Goal: Check status: Check status

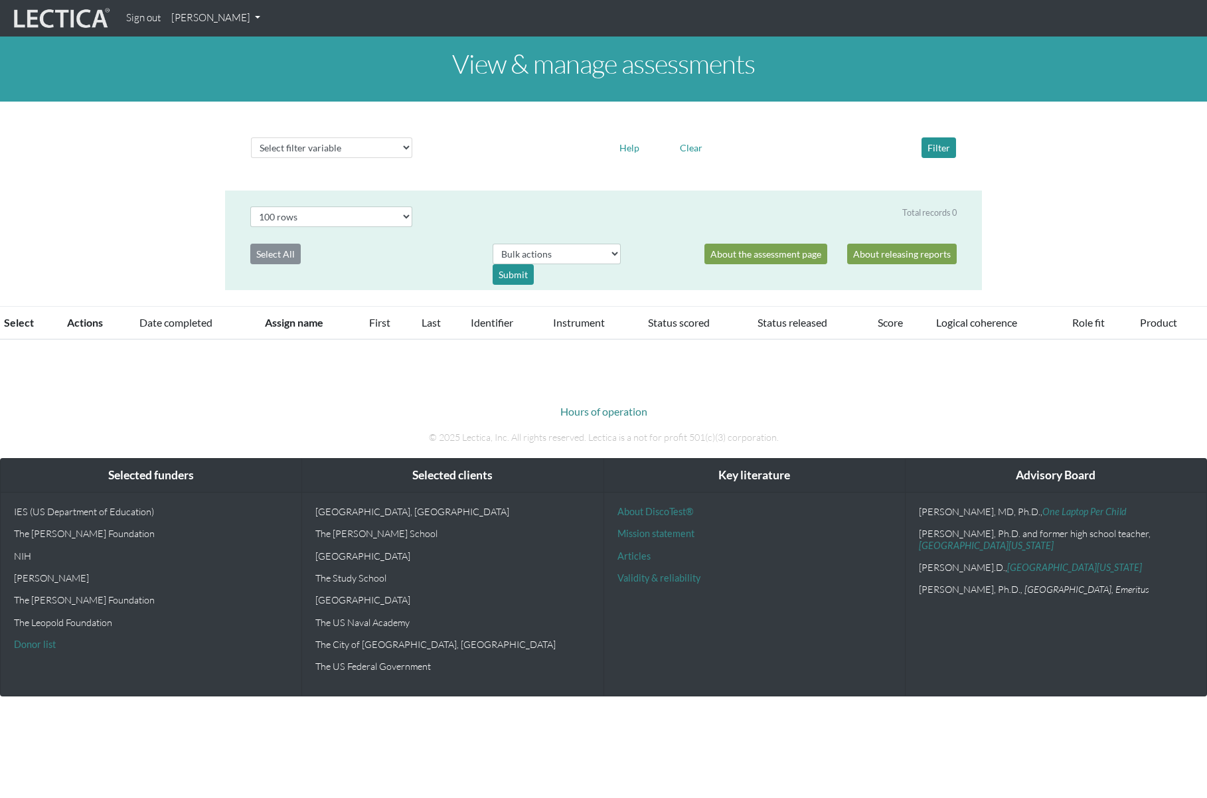
select select "100"
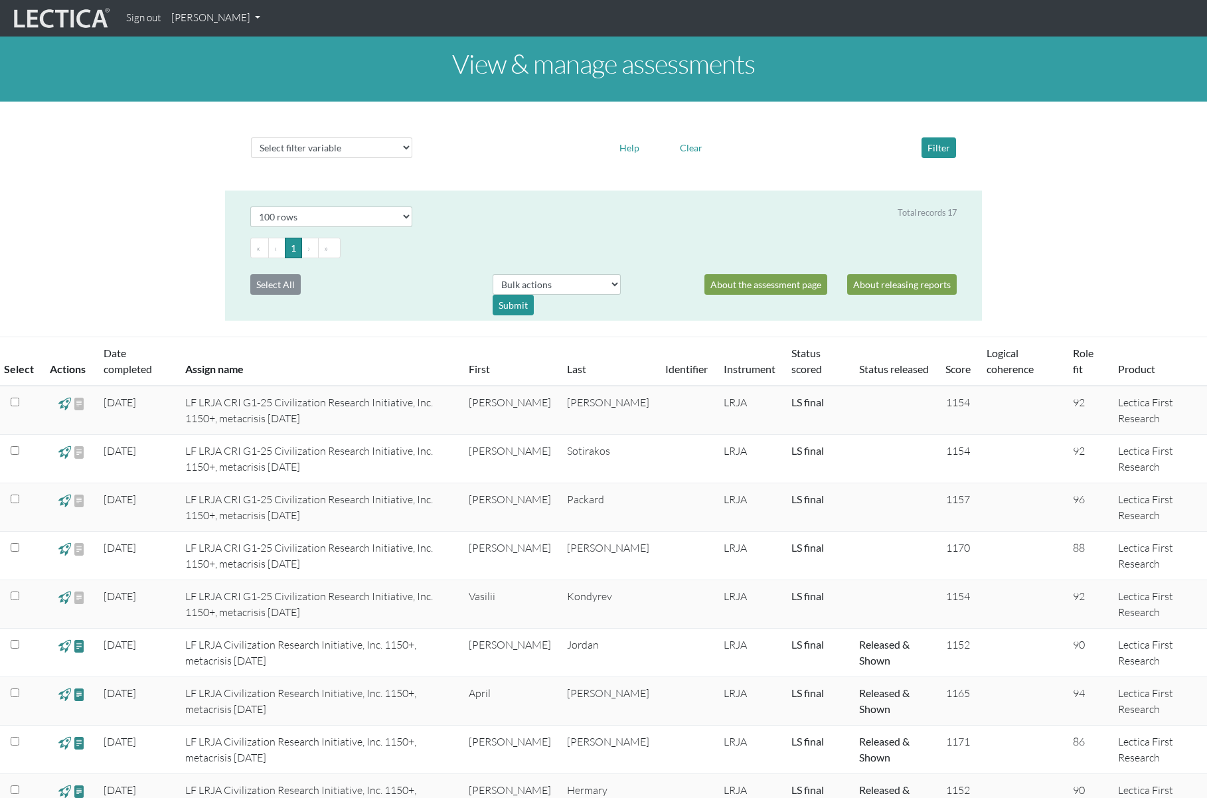
drag, startPoint x: 391, startPoint y: 400, endPoint x: 309, endPoint y: 406, distance: 82.5
click at [390, 400] on td "LF LRJA CRI G1-25 Civilization Research Initiative, Inc. 1150+, metacrisis 25-0…" at bounding box center [318, 410] width 283 height 49
click at [201, 410] on td "LF LRJA CRI G1-25 Civilization Research Initiative, Inc. 1150+, metacrisis 25-0…" at bounding box center [318, 410] width 283 height 49
drag, startPoint x: 130, startPoint y: 402, endPoint x: 85, endPoint y: 402, distance: 45.2
click at [125, 402] on td "2025-06-22" at bounding box center [137, 410] width 82 height 49
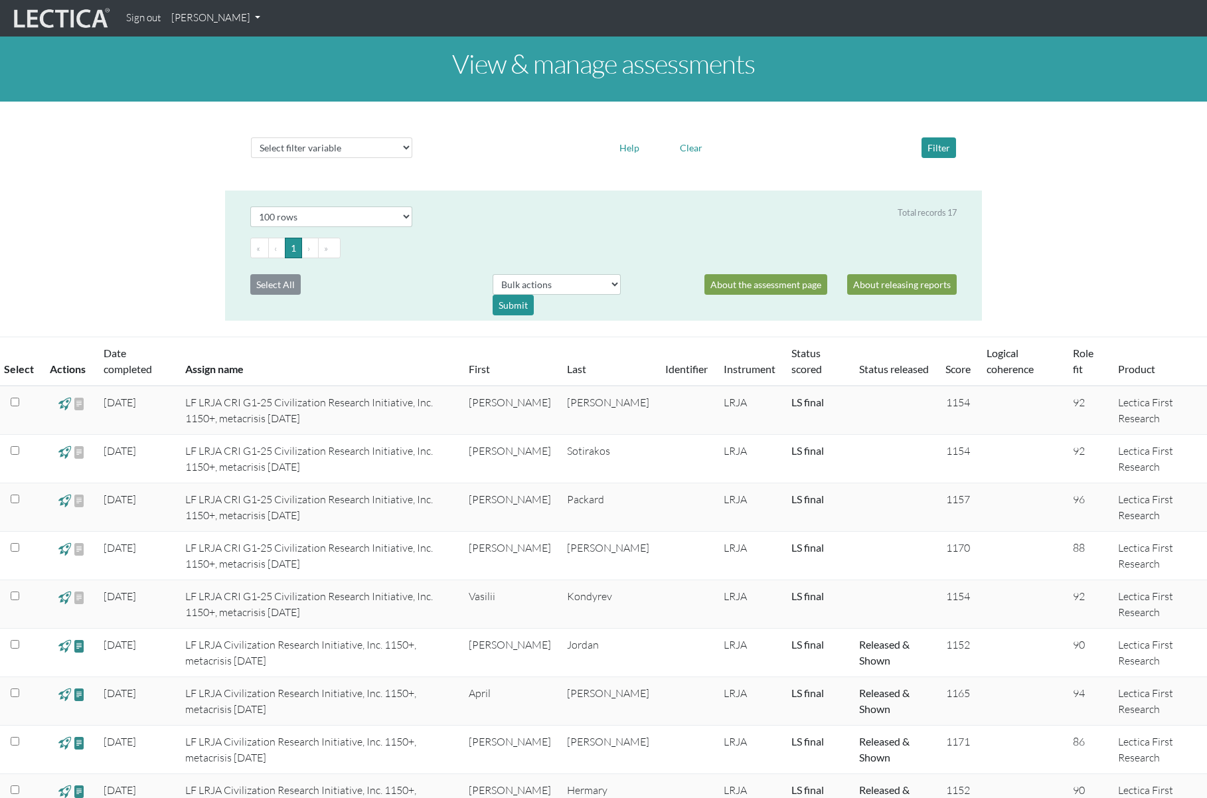
drag, startPoint x: 78, startPoint y: 402, endPoint x: 61, endPoint y: 402, distance: 17.3
click at [76, 402] on span at bounding box center [79, 404] width 13 height 16
click at [56, 402] on div at bounding box center [69, 410] width 38 height 32
click at [65, 402] on span at bounding box center [64, 403] width 13 height 15
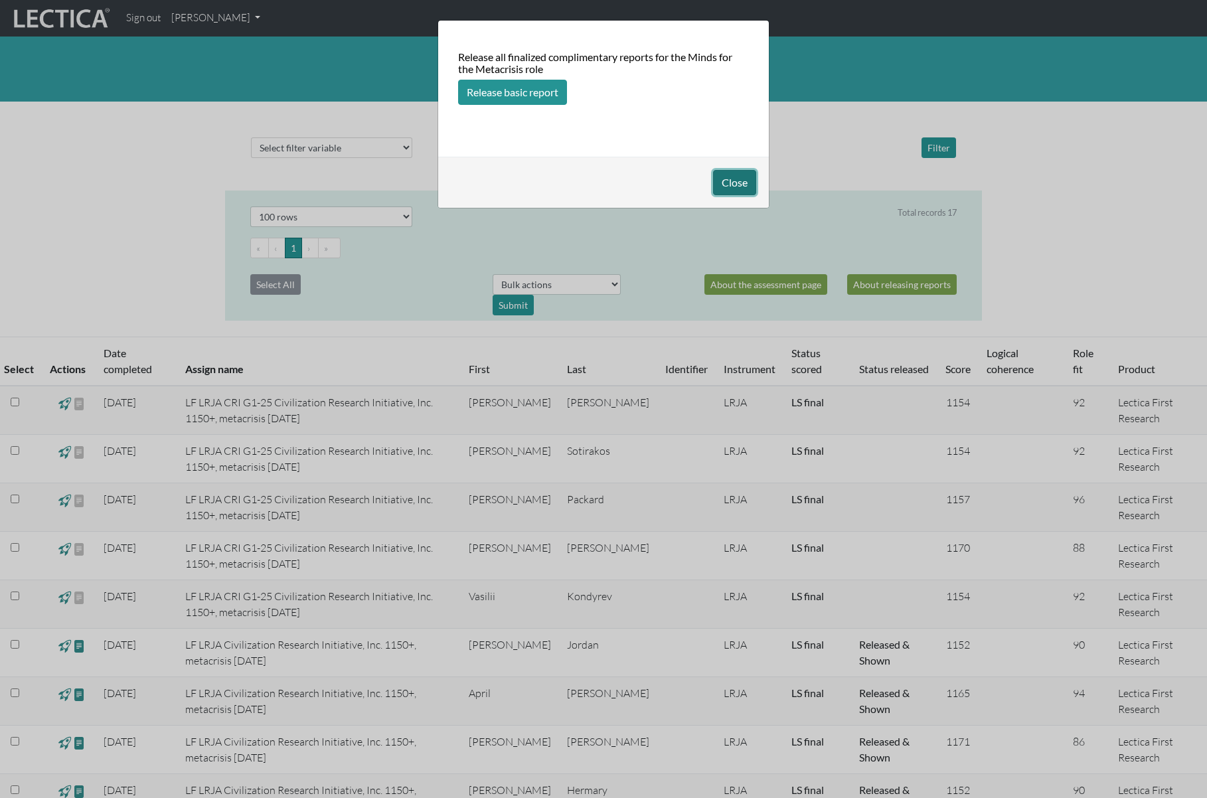
click at [737, 183] on button "Close" at bounding box center [734, 182] width 43 height 25
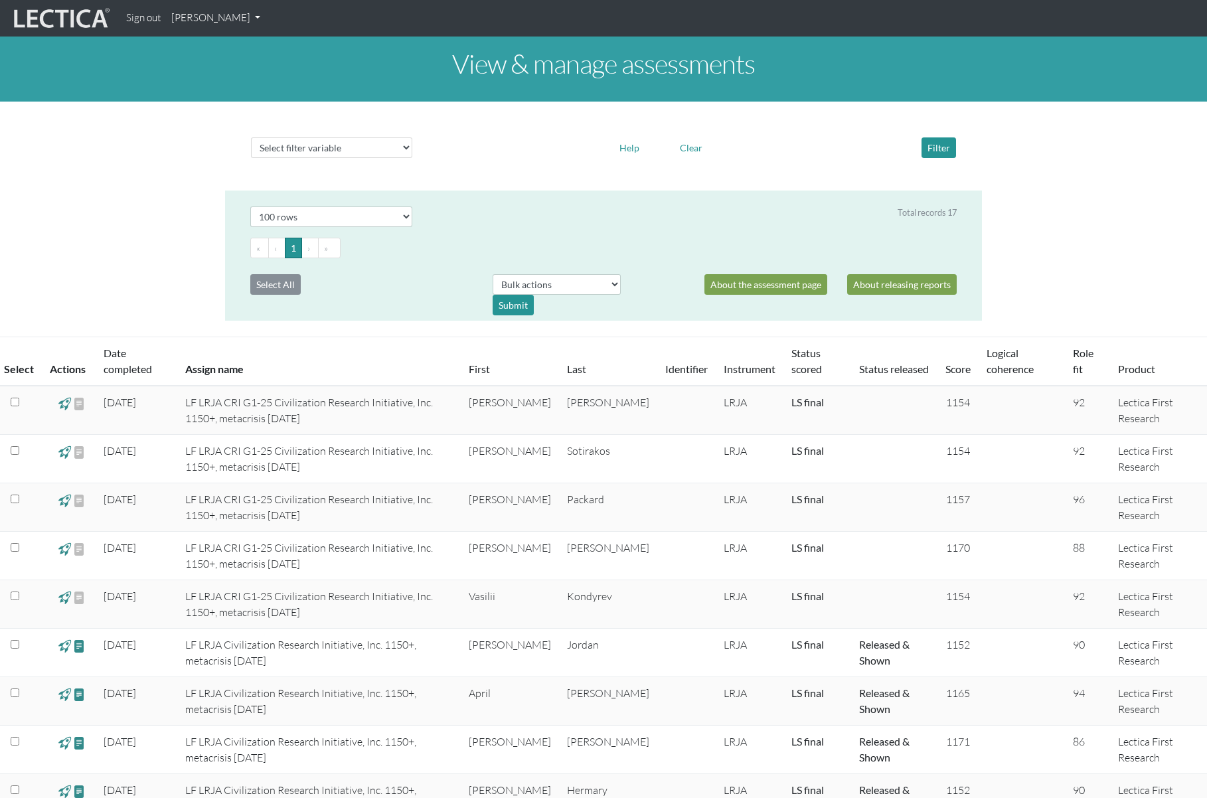
drag, startPoint x: 78, startPoint y: 404, endPoint x: 107, endPoint y: 406, distance: 29.3
click at [79, 404] on span at bounding box center [79, 404] width 13 height 16
drag, startPoint x: 228, startPoint y: 411, endPoint x: 345, endPoint y: 408, distance: 116.2
click at [235, 412] on td "LF LRJA CRI G1-25 Civilization Research Initiative, Inc. 1150+, metacrisis 25-0…" at bounding box center [318, 410] width 283 height 49
drag, startPoint x: 532, startPoint y: 398, endPoint x: 570, endPoint y: 403, distance: 38.1
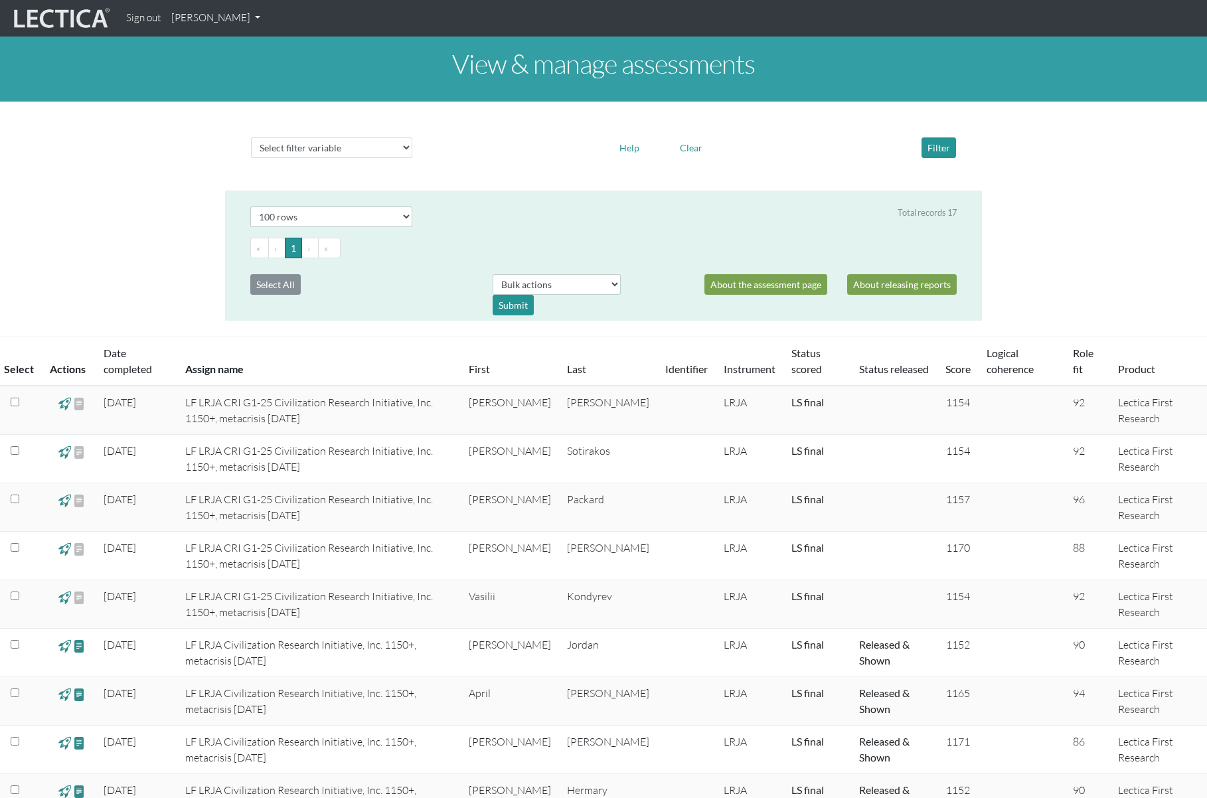
click at [540, 400] on td "Brad" at bounding box center [510, 410] width 98 height 49
drag, startPoint x: 575, startPoint y: 403, endPoint x: 671, endPoint y: 401, distance: 96.3
click at [584, 403] on td "Kershner" at bounding box center [608, 410] width 98 height 49
drag, startPoint x: 708, startPoint y: 402, endPoint x: 813, endPoint y: 404, distance: 104.3
click at [716, 402] on td "LRJA" at bounding box center [750, 410] width 68 height 49
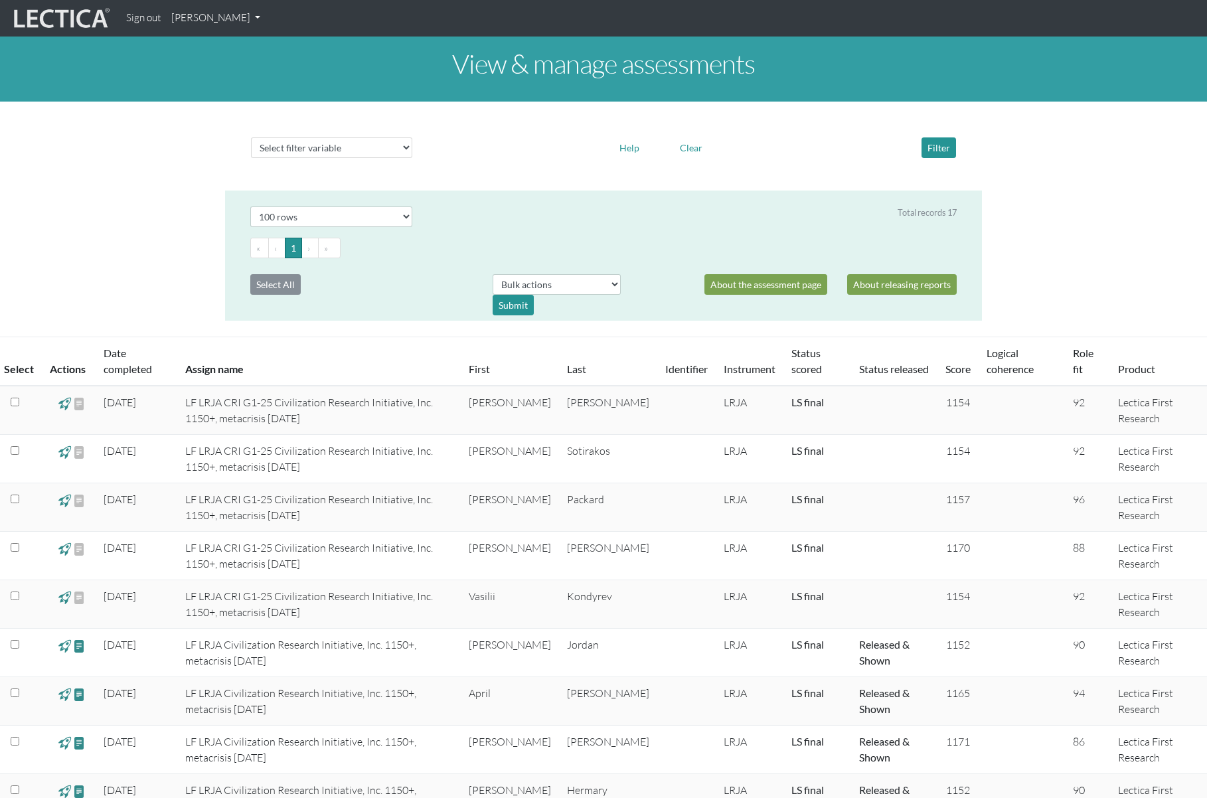
drag, startPoint x: 836, startPoint y: 404, endPoint x: 898, endPoint y: 414, distance: 63.2
click at [851, 404] on td at bounding box center [894, 410] width 86 height 49
drag, startPoint x: 958, startPoint y: 403, endPoint x: 1111, endPoint y: 412, distance: 153.6
click at [959, 403] on td "1154" at bounding box center [957, 410] width 41 height 49
drag, startPoint x: 626, startPoint y: 595, endPoint x: 586, endPoint y: 607, distance: 41.6
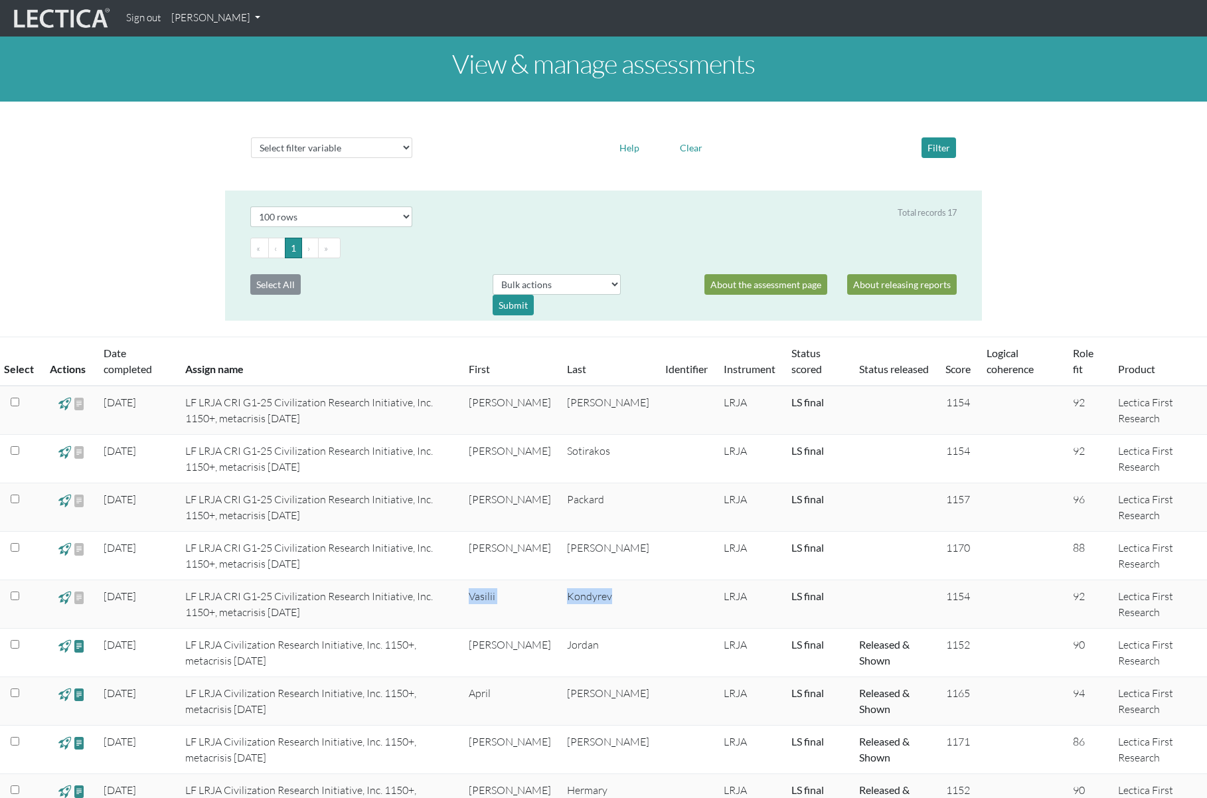
click at [515, 596] on tr "2025-06-07 LF LRJA CRI G1-25 Civilization Research Initiative, Inc. 1150+, meta…" at bounding box center [603, 604] width 1207 height 48
copy tr "Vasilii Kondyrev"
click at [140, 201] on div "View & manage assessments Select filter variable Assignment name Date started D…" at bounding box center [603, 623] width 1207 height 1173
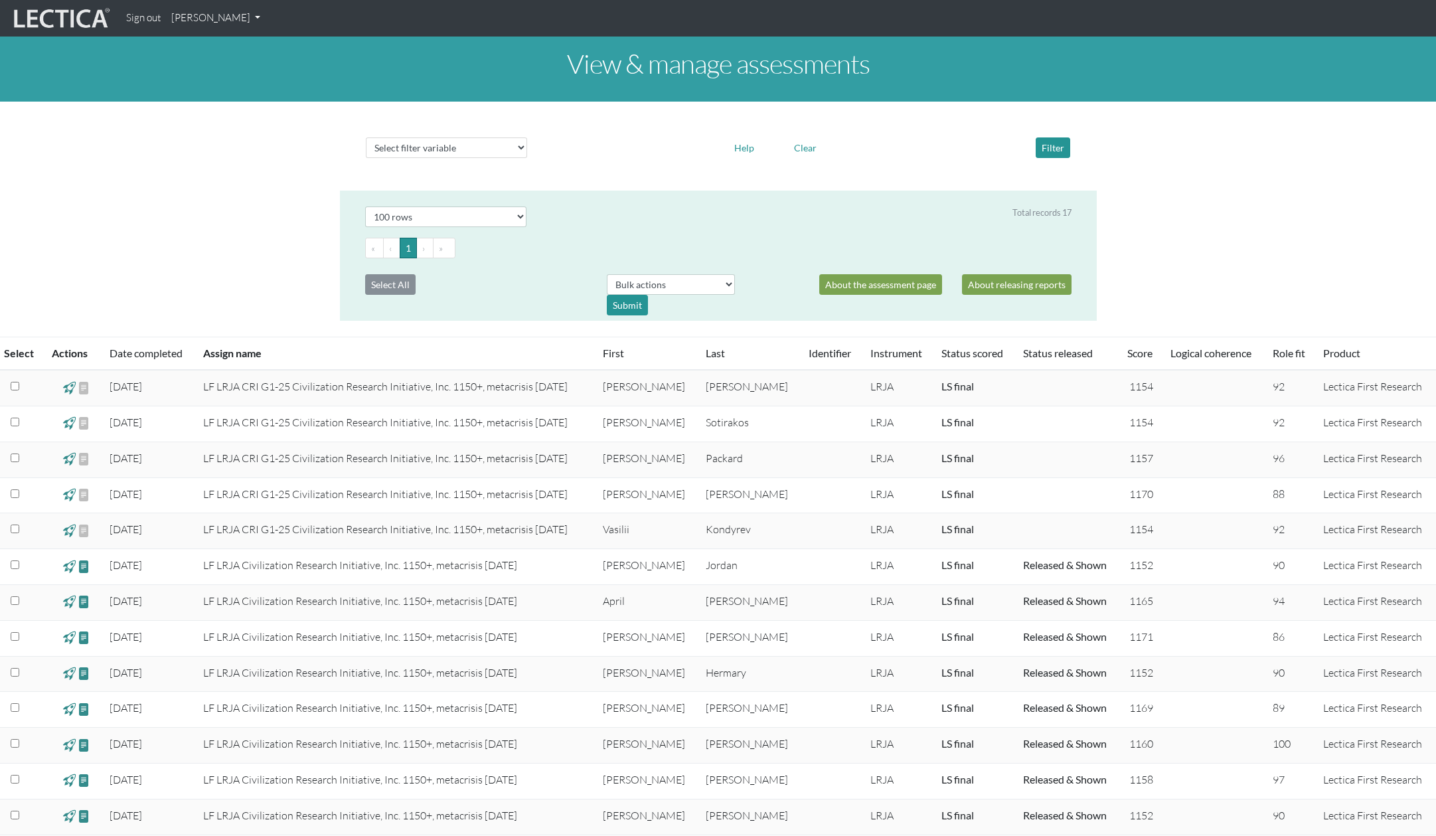
click at [86, 388] on span at bounding box center [84, 388] width 13 height 16
click at [88, 385] on span at bounding box center [84, 388] width 13 height 16
drag, startPoint x: 129, startPoint y: 387, endPoint x: 136, endPoint y: 388, distance: 6.8
click at [131, 388] on td "2025-06-22" at bounding box center [149, 388] width 94 height 36
drag, startPoint x: 242, startPoint y: 386, endPoint x: 301, endPoint y: 390, distance: 59.2
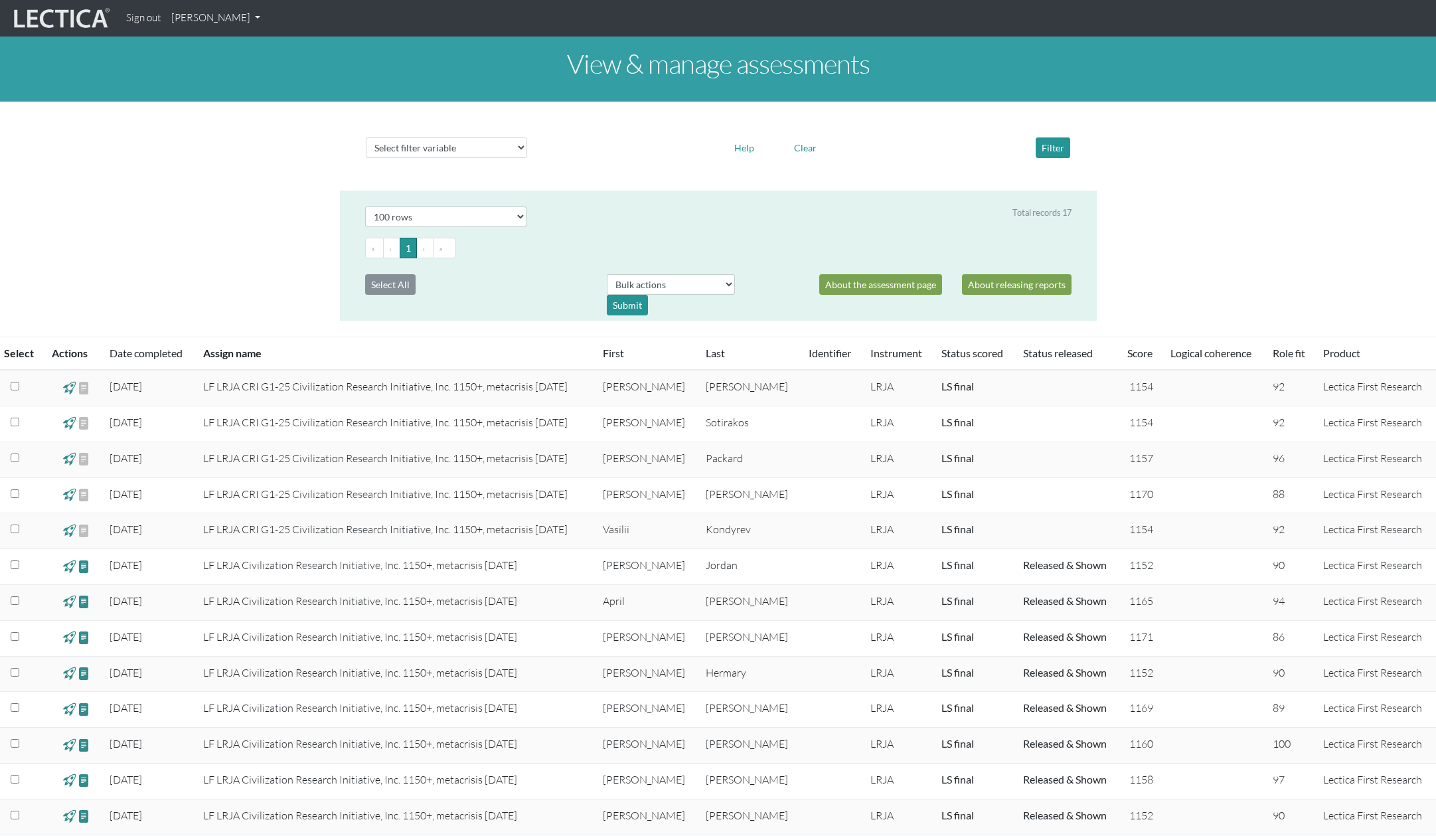
click at [243, 386] on td "LF LRJA CRI G1-25 Civilization Research Initiative, Inc. 1150+, metacrisis 25-0…" at bounding box center [395, 388] width 400 height 36
drag, startPoint x: 491, startPoint y: 388, endPoint x: 522, endPoint y: 388, distance: 31.9
click at [492, 388] on td "LF LRJA CRI G1-25 Civilization Research Initiative, Inc. 1150+, metacrisis 25-0…" at bounding box center [395, 388] width 400 height 36
drag, startPoint x: 648, startPoint y: 382, endPoint x: 748, endPoint y: 390, distance: 100.0
click at [655, 383] on td "Brad" at bounding box center [646, 388] width 103 height 36
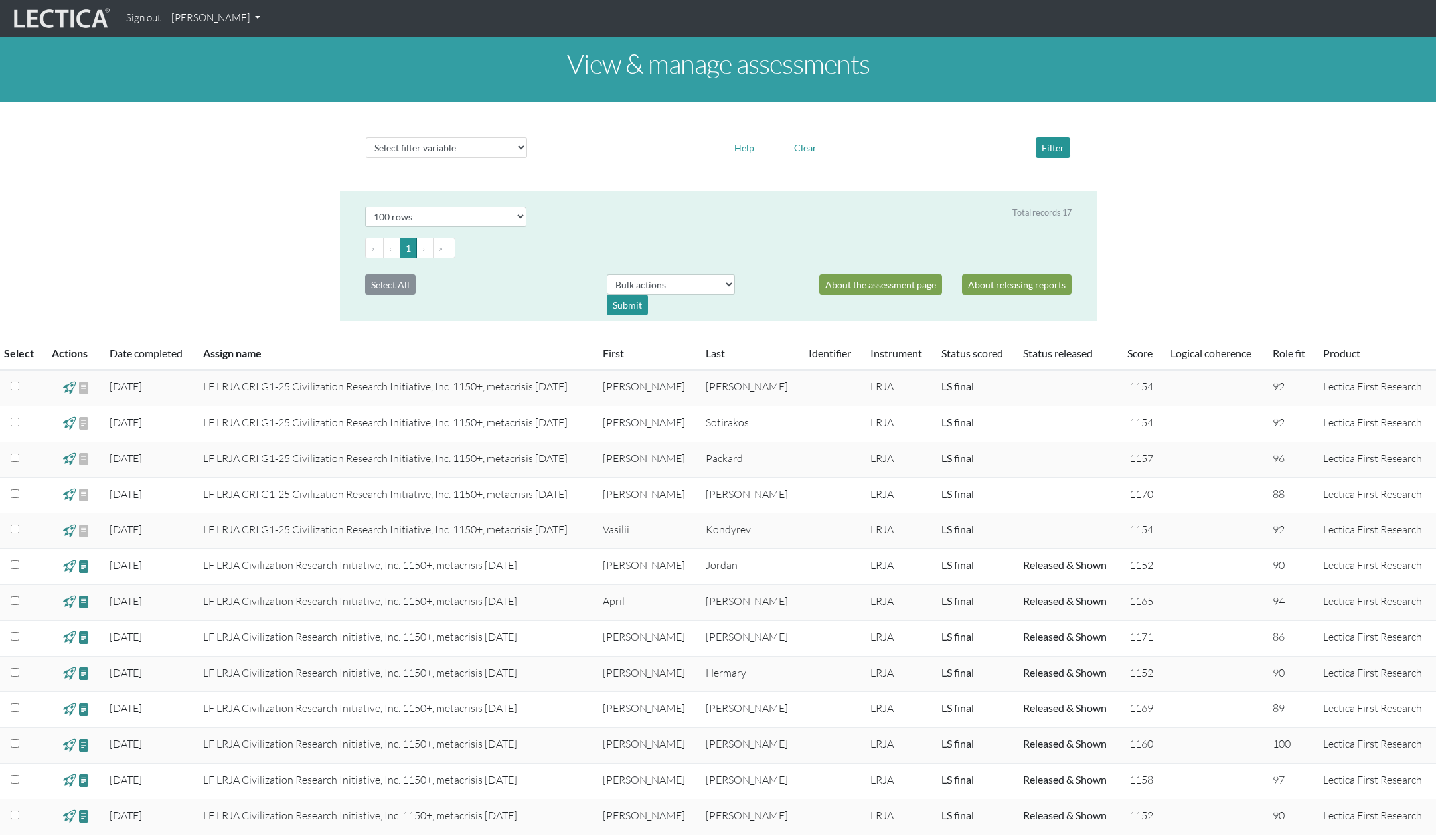
click at [742, 387] on td "Kershner" at bounding box center [749, 388] width 103 height 36
drag, startPoint x: 868, startPoint y: 381, endPoint x: 951, endPoint y: 382, distance: 83.7
click at [868, 381] on td "LRJA" at bounding box center [897, 388] width 71 height 36
drag, startPoint x: 972, startPoint y: 383, endPoint x: 1013, endPoint y: 388, distance: 41.5
click at [974, 383] on td "LS final" at bounding box center [974, 388] width 82 height 36
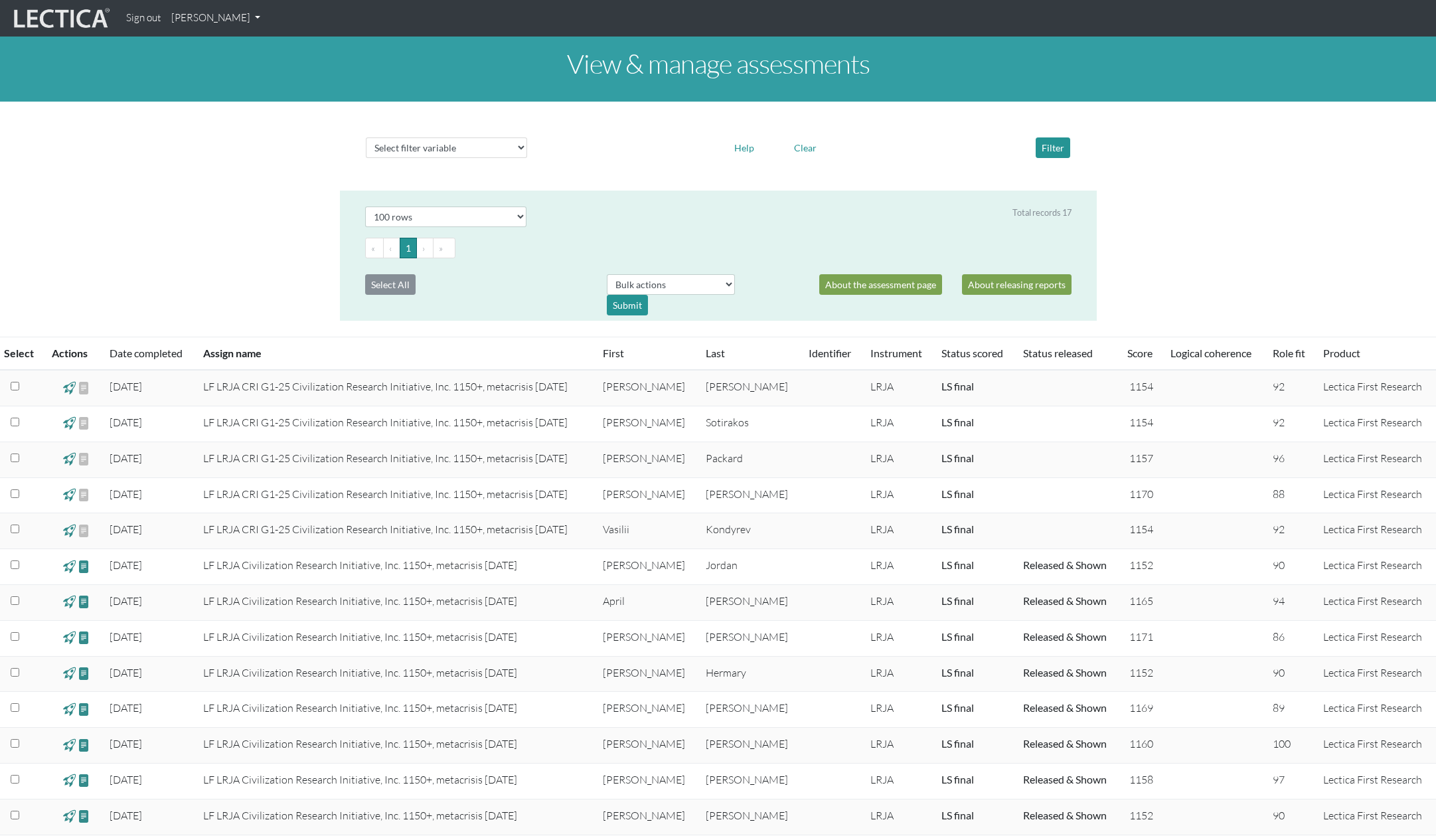
click at [1206, 222] on div "View & manage assessments Select filter variable Assignment name Date started D…" at bounding box center [718, 507] width 1436 height 941
click at [89, 565] on span at bounding box center [84, 565] width 13 height 15
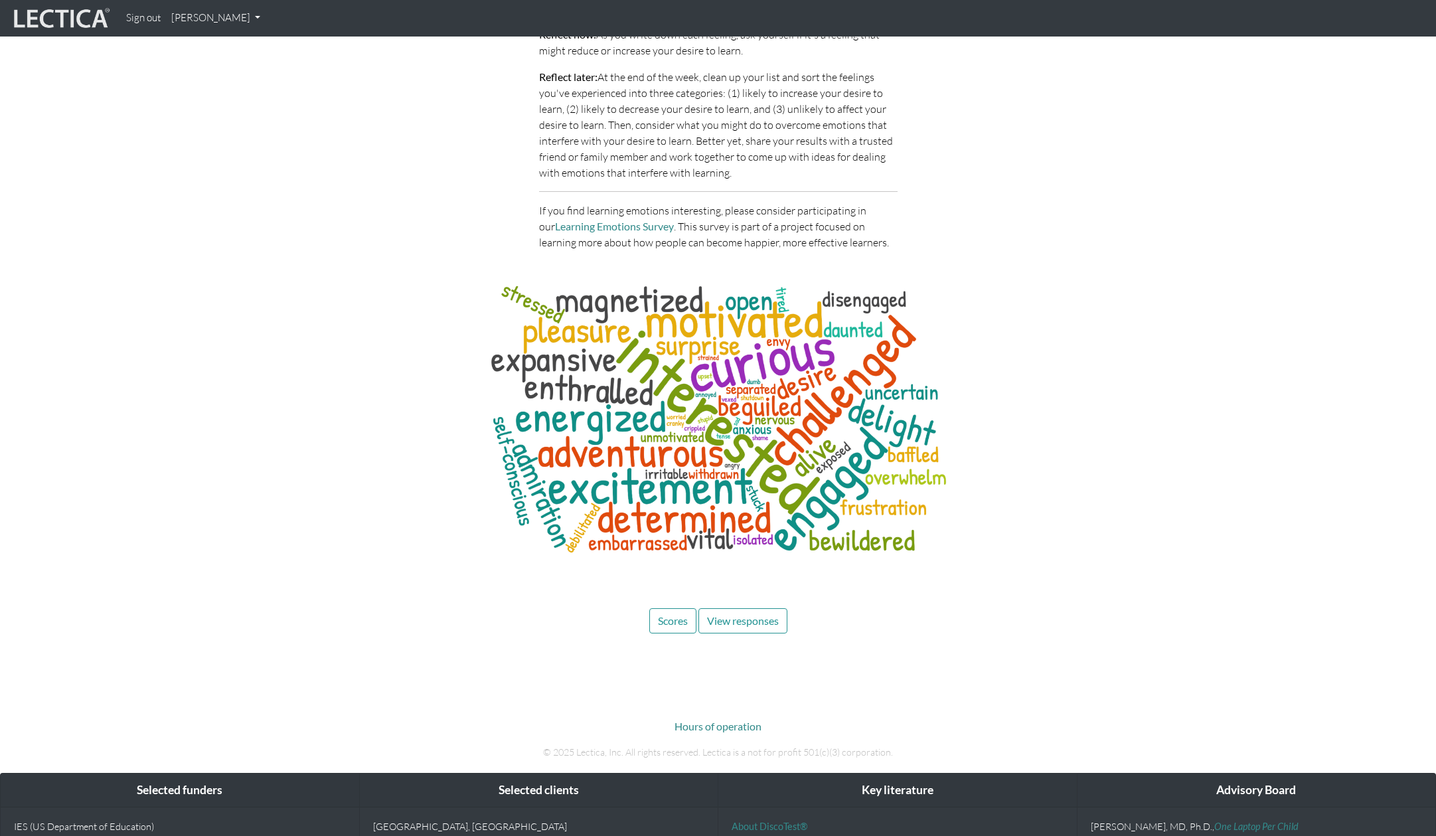
scroll to position [3680, 0]
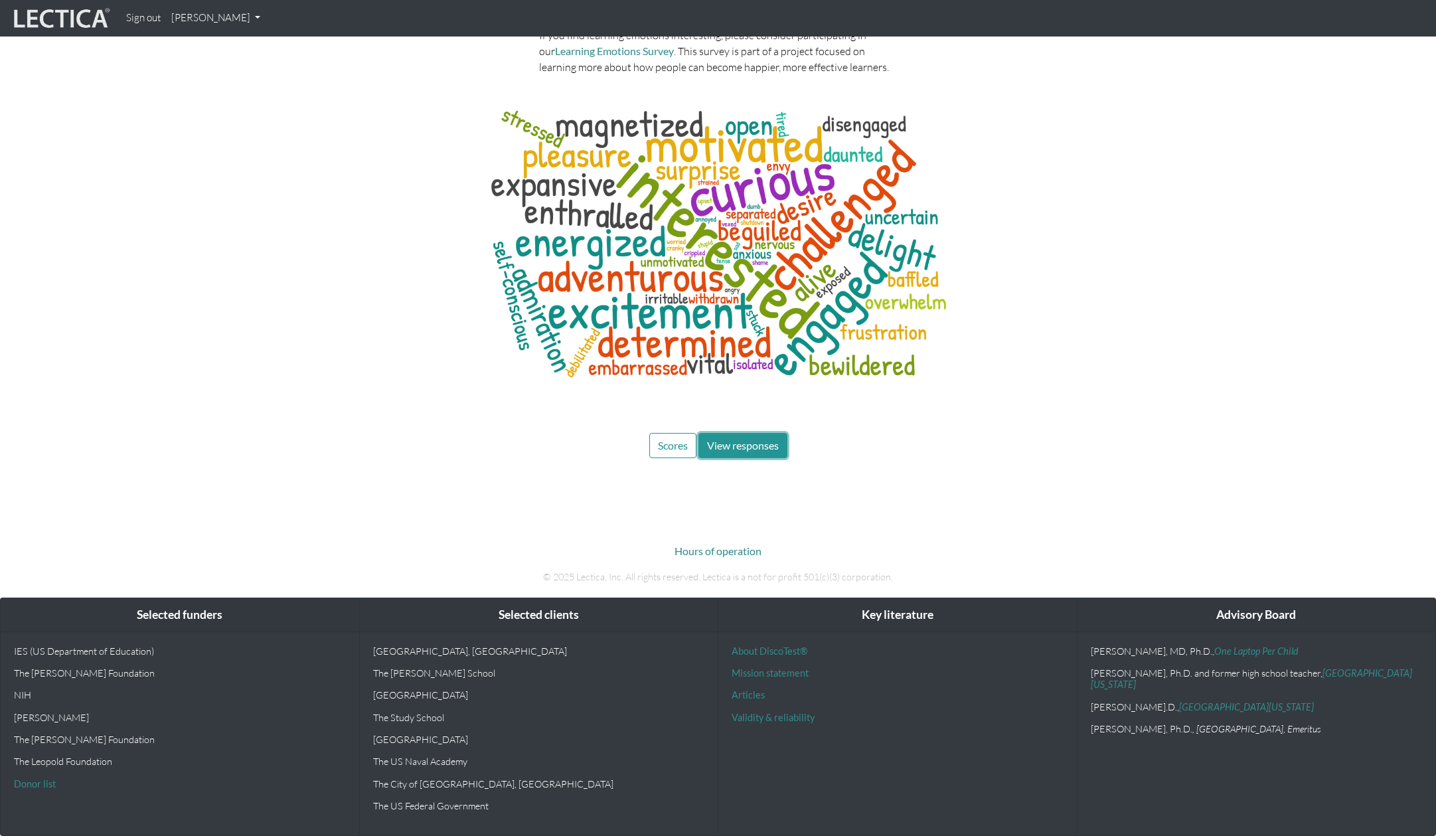
click at [764, 440] on span "View responses" at bounding box center [743, 445] width 72 height 13
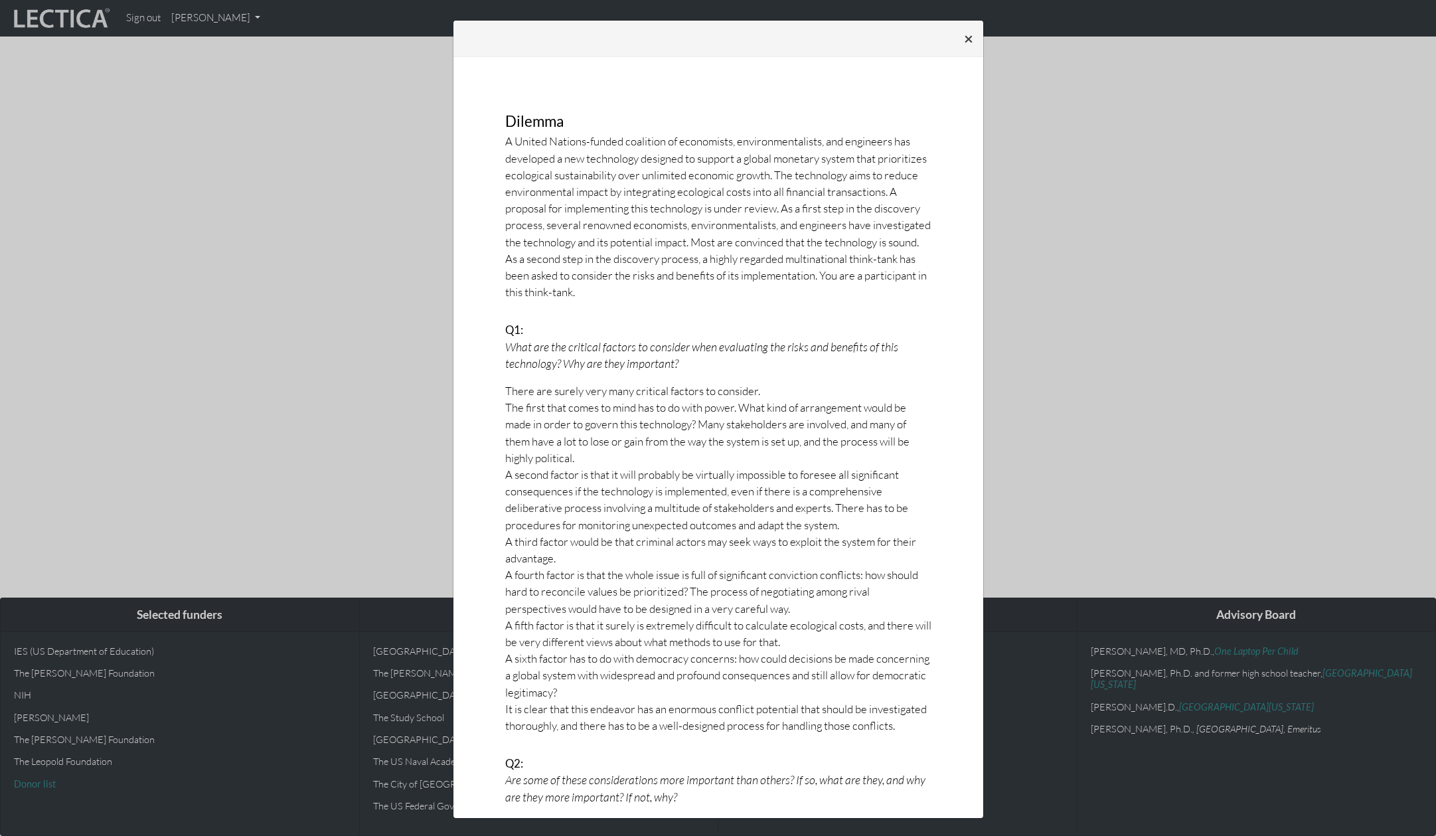
click at [967, 38] on span "×" at bounding box center [968, 38] width 9 height 19
